Goal: Task Accomplishment & Management: Use online tool/utility

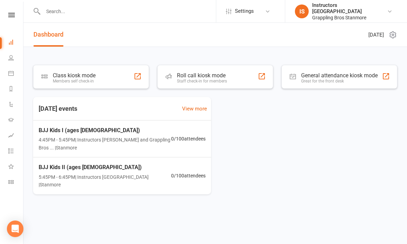
click at [93, 81] on div "Members self check-in" at bounding box center [74, 81] width 43 height 5
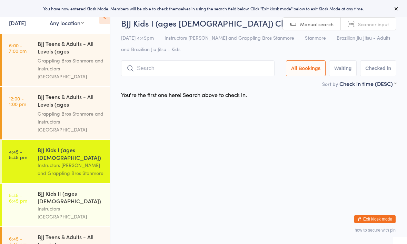
click at [77, 98] on div "BJJ Teens & Adults - All Levels (ages 16+)" at bounding box center [71, 101] width 67 height 17
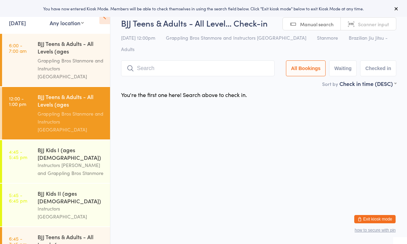
click at [180, 60] on input "search" at bounding box center [197, 68] width 153 height 16
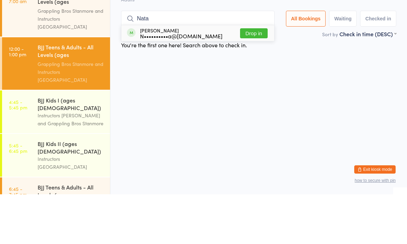
type input "Nata"
click at [248, 78] on button "Drop in" at bounding box center [254, 83] width 28 height 10
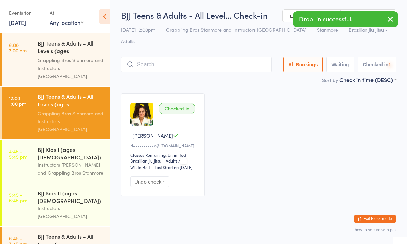
scroll to position [0, 0]
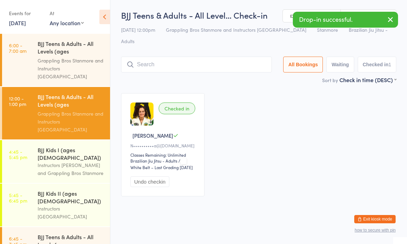
click at [62, 161] on div "Instructors Stanmore and Grappling Bros Stanmore" at bounding box center [71, 169] width 67 height 16
